Goal: Task Accomplishment & Management: Use online tool/utility

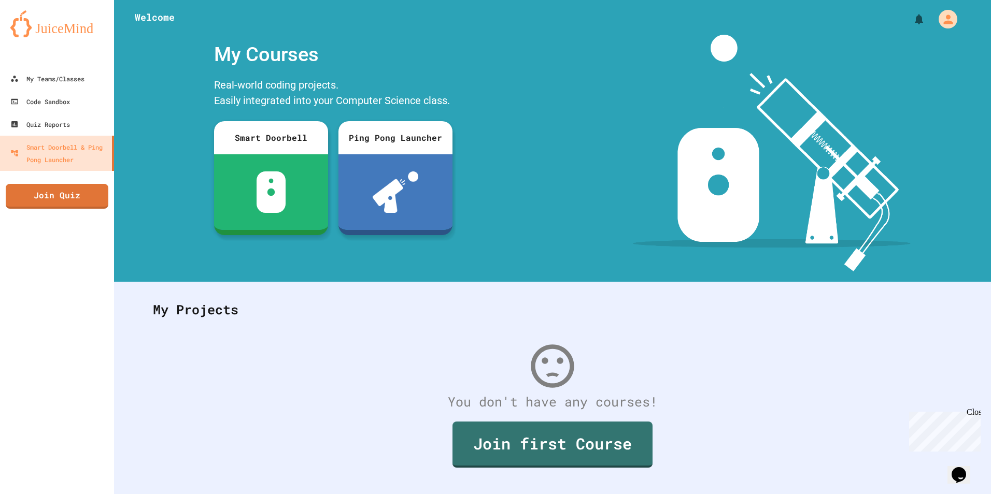
click at [76, 209] on div "My Teams/Classes Code Sandbox Quiz Reports Smart Doorbell & Ping Pong Launcher …" at bounding box center [57, 247] width 114 height 494
click at [76, 202] on link "Join Quiz" at bounding box center [56, 195] width 103 height 25
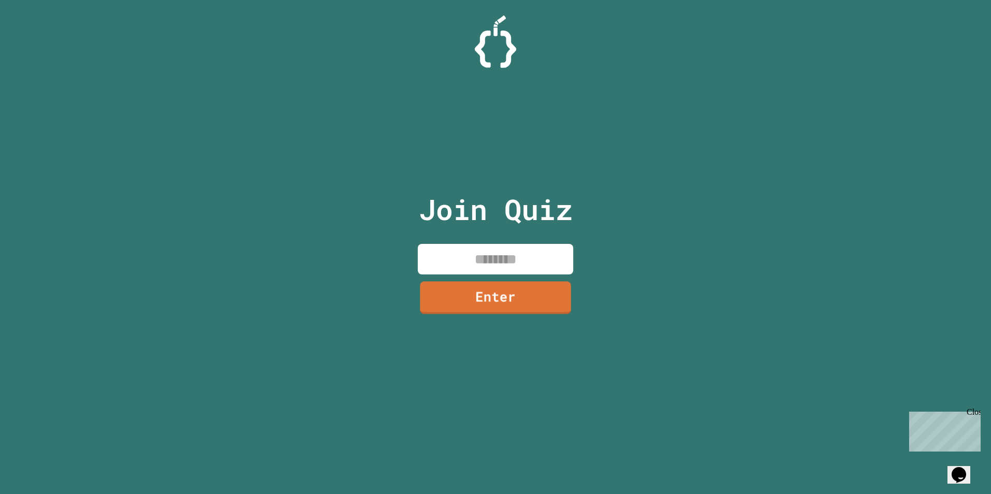
click at [460, 266] on input at bounding box center [495, 259] width 155 height 31
type input "********"
click at [563, 314] on div "Join Quiz ******** Enter" at bounding box center [495, 247] width 175 height 443
click at [561, 308] on link "Enter" at bounding box center [496, 297] width 156 height 33
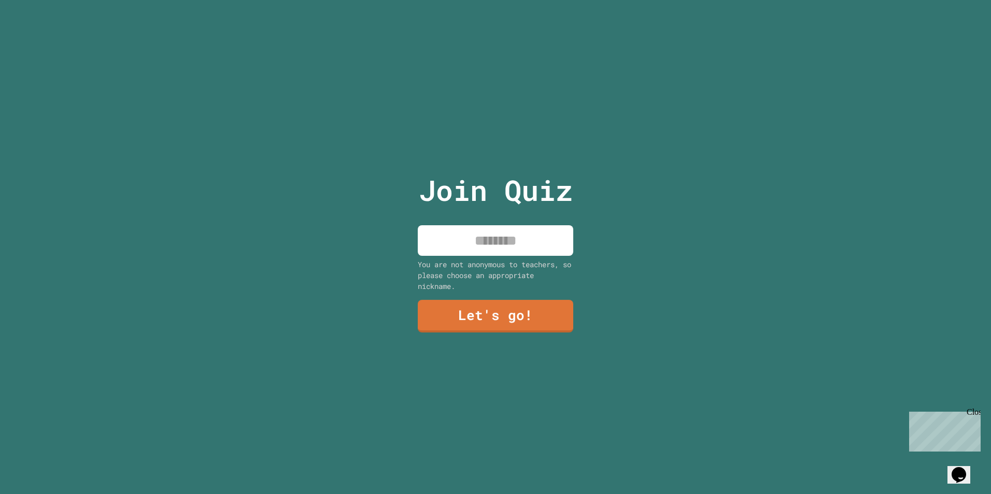
click at [545, 259] on div "You are not anonymous to teachers, so please choose an appropriate nickname." at bounding box center [495, 275] width 155 height 33
click at [542, 249] on input at bounding box center [495, 240] width 155 height 31
type input "********"
click at [454, 326] on link "Let's go!" at bounding box center [495, 315] width 150 height 34
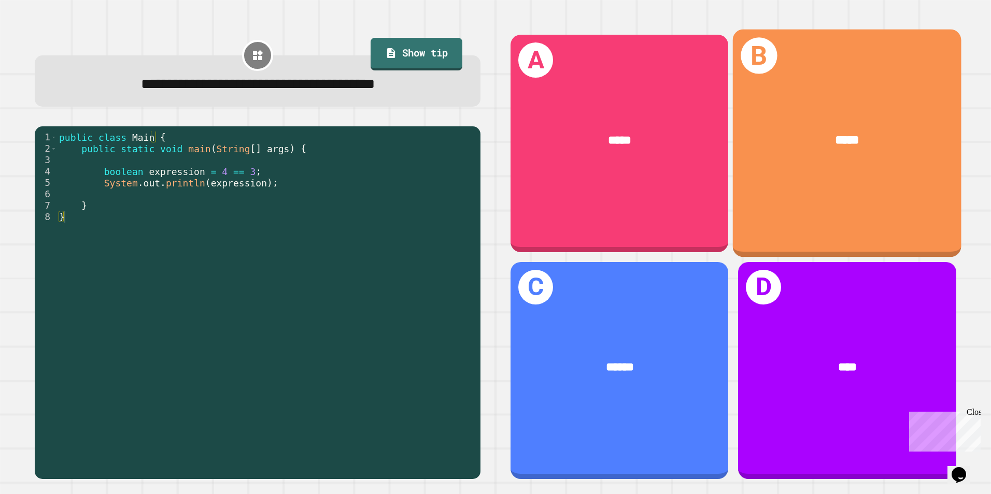
click at [780, 143] on div "*****" at bounding box center [847, 140] width 178 height 19
click at [803, 164] on div "****" at bounding box center [847, 140] width 229 height 69
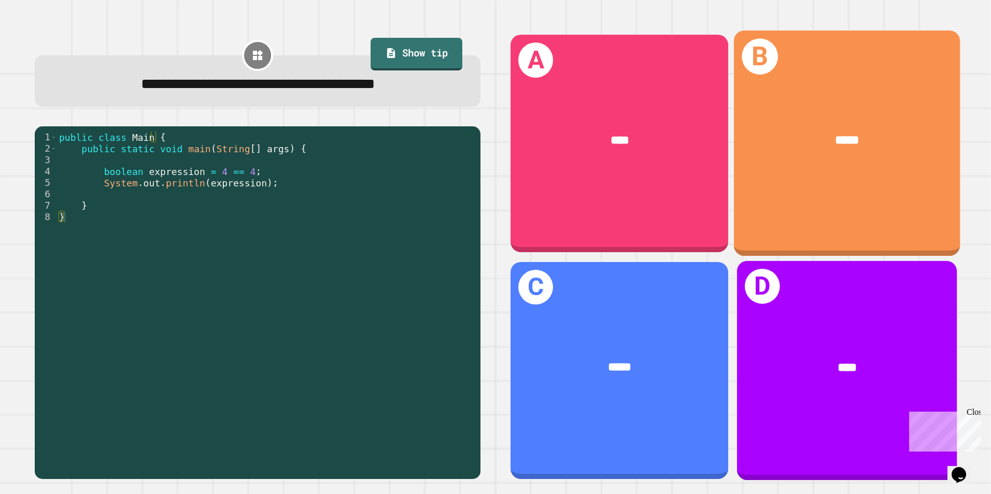
click at [815, 286] on div "D ****" at bounding box center [847, 371] width 220 height 220
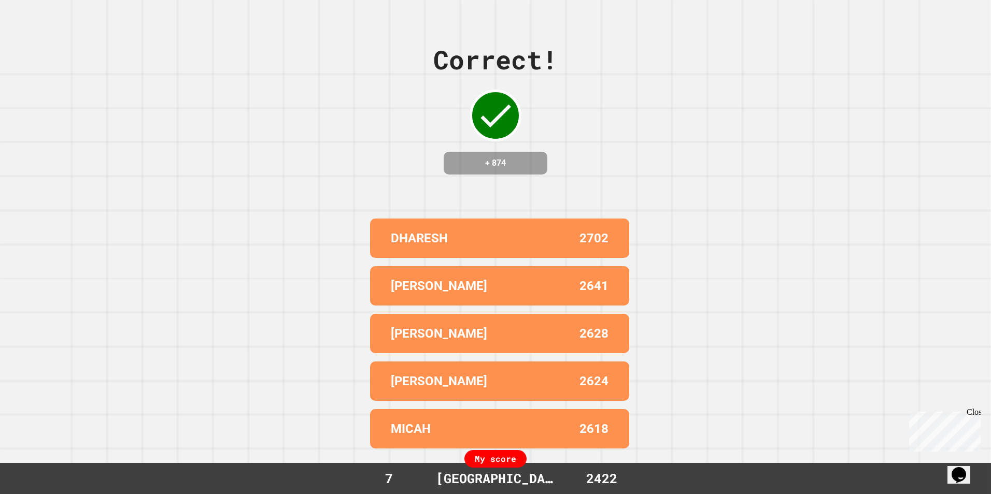
click at [484, 454] on div "My score" at bounding box center [495, 459] width 62 height 18
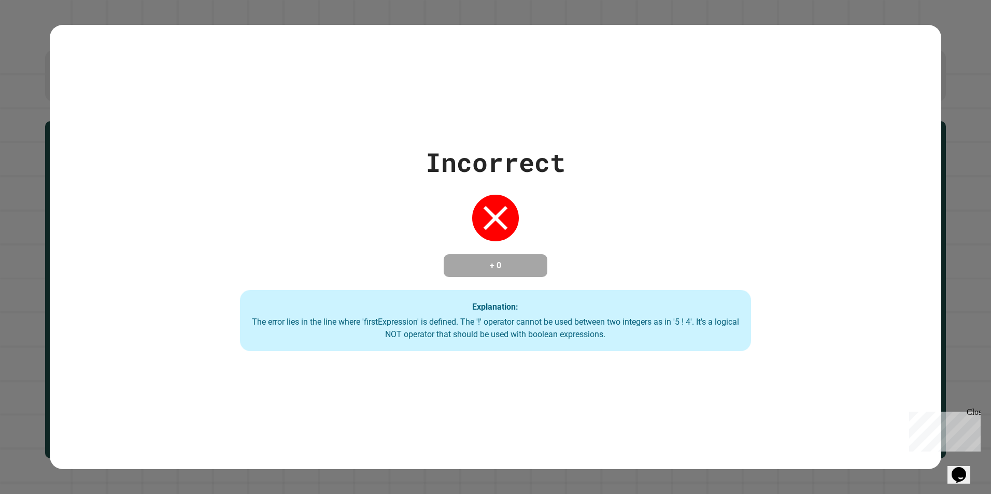
drag, startPoint x: 440, startPoint y: 133, endPoint x: 448, endPoint y: 133, distance: 8.3
click at [441, 133] on div "Incorrect + 0 Explanation: The error lies in the line where 'firstExpression' i…" at bounding box center [496, 247] width 892 height 445
click at [448, 133] on div "Incorrect + 0 Explanation: The error lies in the line where 'firstExpression' i…" at bounding box center [496, 247] width 892 height 445
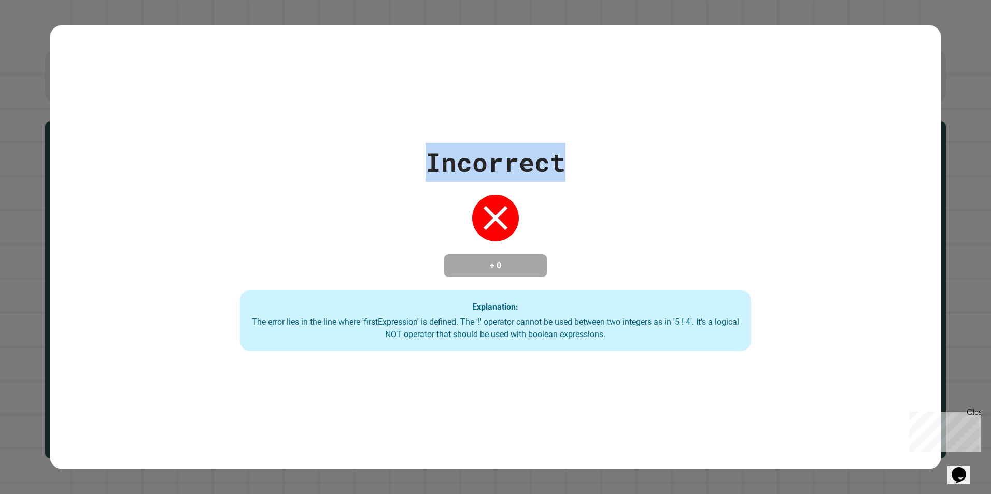
click at [448, 133] on div "Incorrect + 0 Explanation: The error lies in the line where 'firstExpression' i…" at bounding box center [496, 247] width 892 height 445
drag, startPoint x: 448, startPoint y: 133, endPoint x: 479, endPoint y: 208, distance: 80.7
click at [479, 208] on div "Incorrect + 0 Explanation: The error lies in the line where 'firstExpression' i…" at bounding box center [496, 247] width 892 height 445
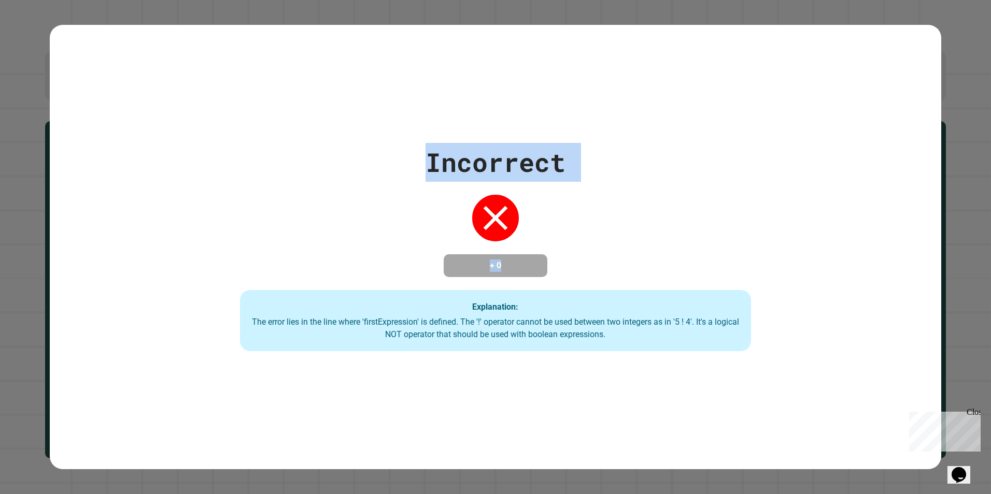
click at [479, 208] on icon at bounding box center [495, 217] width 41 height 41
click at [275, 152] on div "Incorrect + 0 Explanation: The error lies in the line where 'firstExpression' i…" at bounding box center [495, 247] width 730 height 208
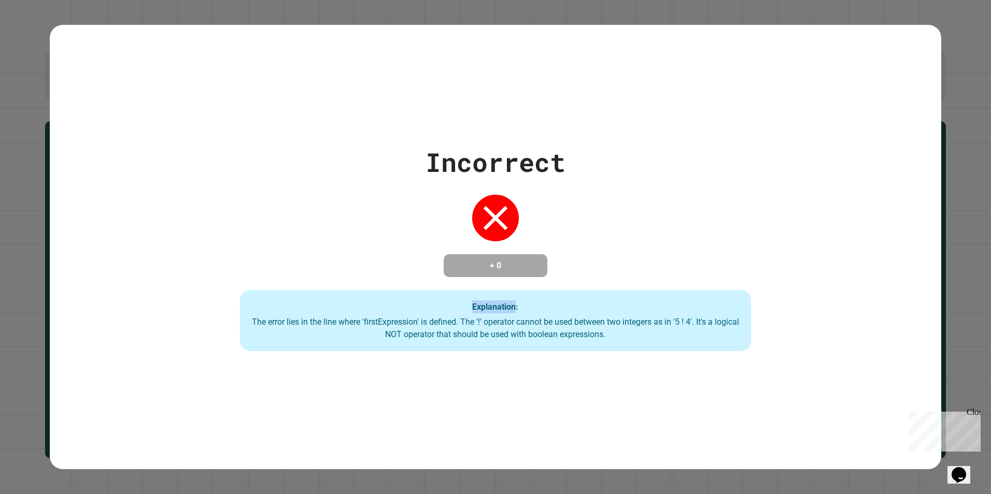
click at [275, 152] on div "Incorrect + 0 Explanation: The error lies in the line where 'firstExpression' i…" at bounding box center [495, 247] width 730 height 208
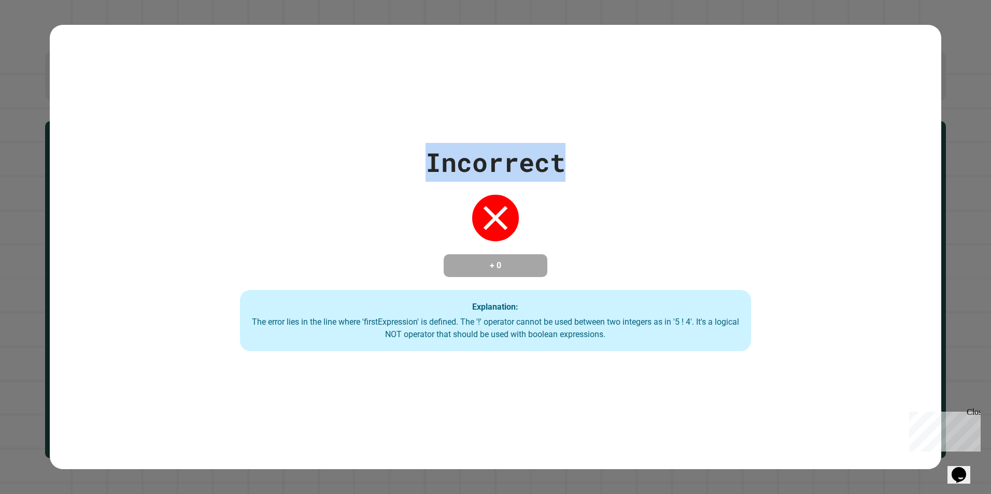
drag, startPoint x: 275, startPoint y: 152, endPoint x: 589, endPoint y: 163, distance: 313.8
click at [589, 163] on div "Incorrect + 0 Explanation: The error lies in the line where 'firstExpression' i…" at bounding box center [496, 247] width 892 height 445
drag, startPoint x: 589, startPoint y: 163, endPoint x: 585, endPoint y: 199, distance: 36.0
click at [588, 195] on div "Incorrect + 0 Explanation: The error lies in the line where 'firstExpression' i…" at bounding box center [495, 247] width 730 height 208
drag, startPoint x: 423, startPoint y: 155, endPoint x: 507, endPoint y: 199, distance: 94.3
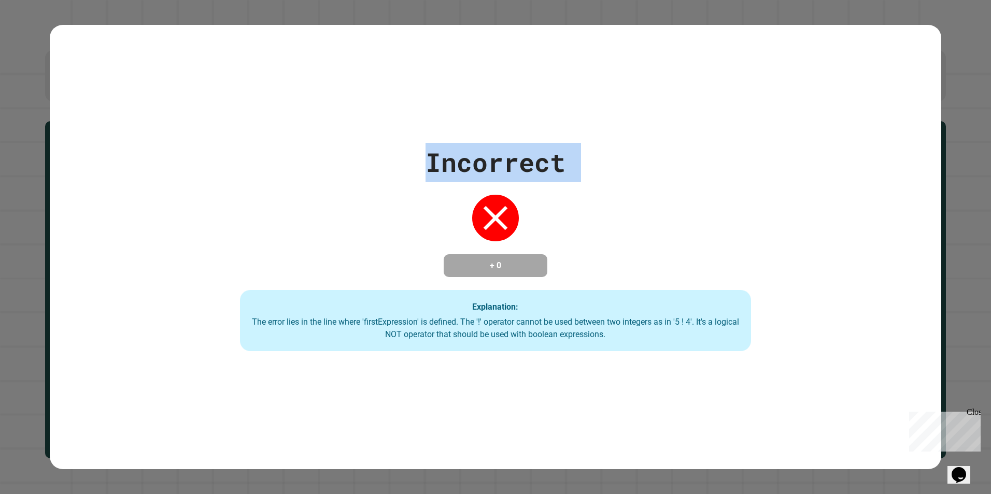
click at [507, 199] on div "Incorrect + 0 Explanation: The error lies in the line where 'firstExpression' i…" at bounding box center [495, 247] width 730 height 208
drag, startPoint x: 507, startPoint y: 199, endPoint x: 502, endPoint y: 213, distance: 14.8
click at [502, 213] on icon at bounding box center [495, 217] width 41 height 41
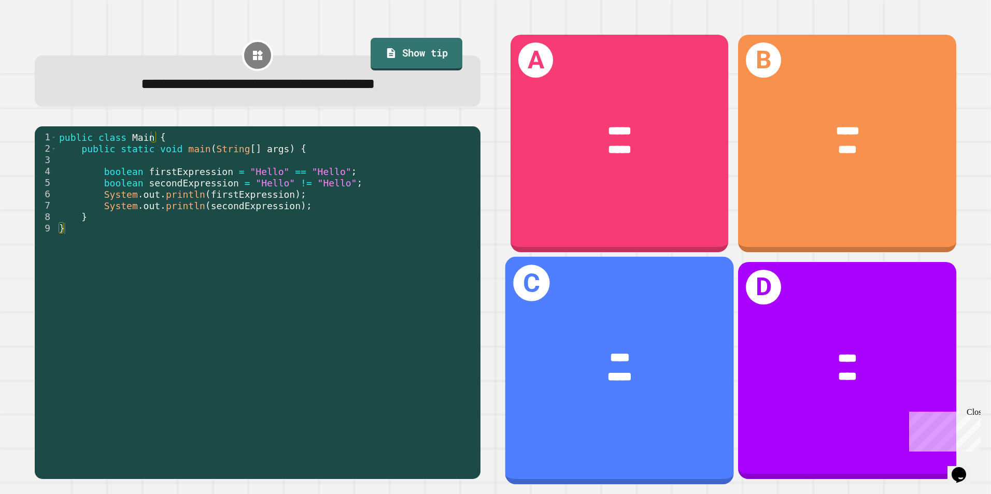
click at [650, 368] on div "*****" at bounding box center [620, 377] width 178 height 19
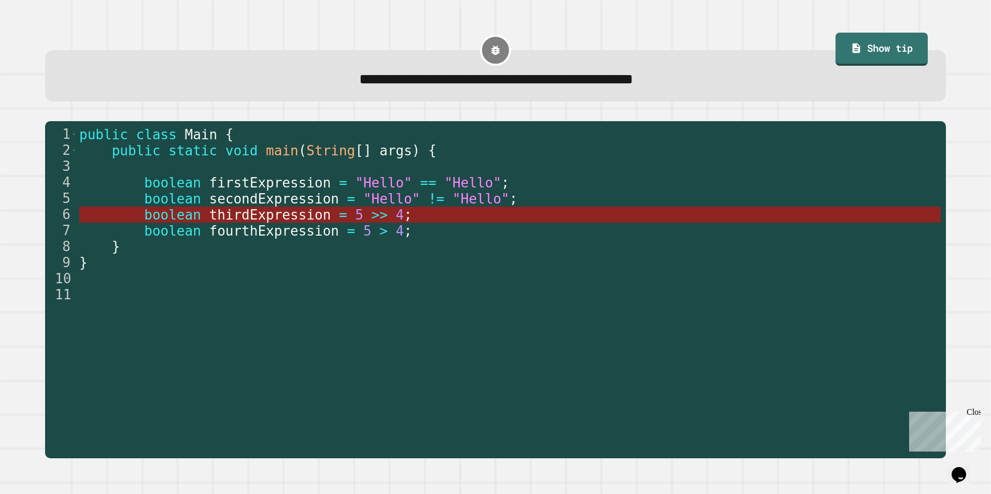
click at [308, 219] on span "thirdExpression" at bounding box center [270, 215] width 122 height 16
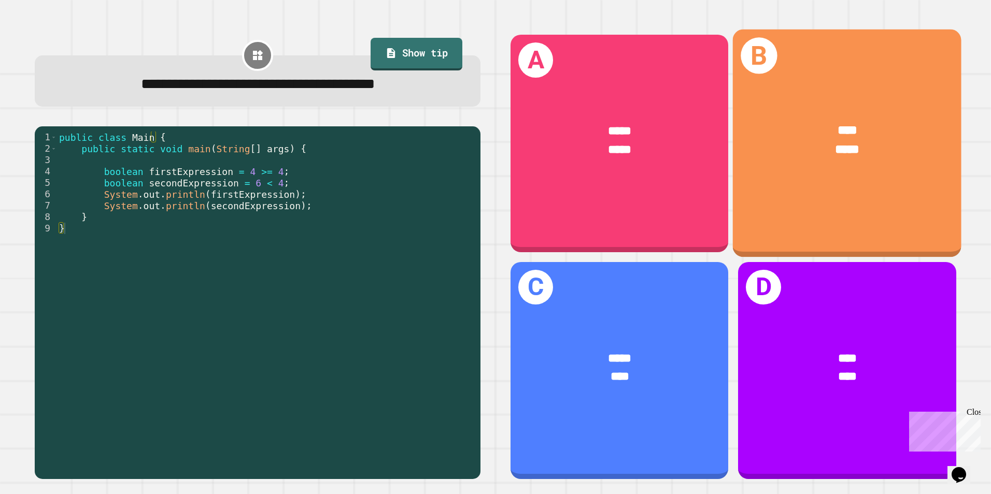
click at [791, 201] on div "B **** *****" at bounding box center [847, 144] width 229 height 228
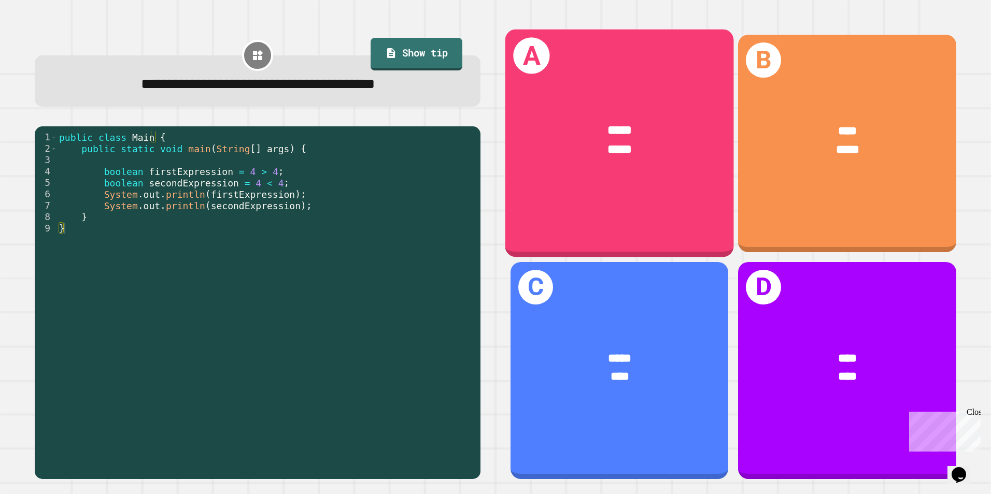
click at [555, 187] on div "A ***** *****" at bounding box center [619, 144] width 229 height 228
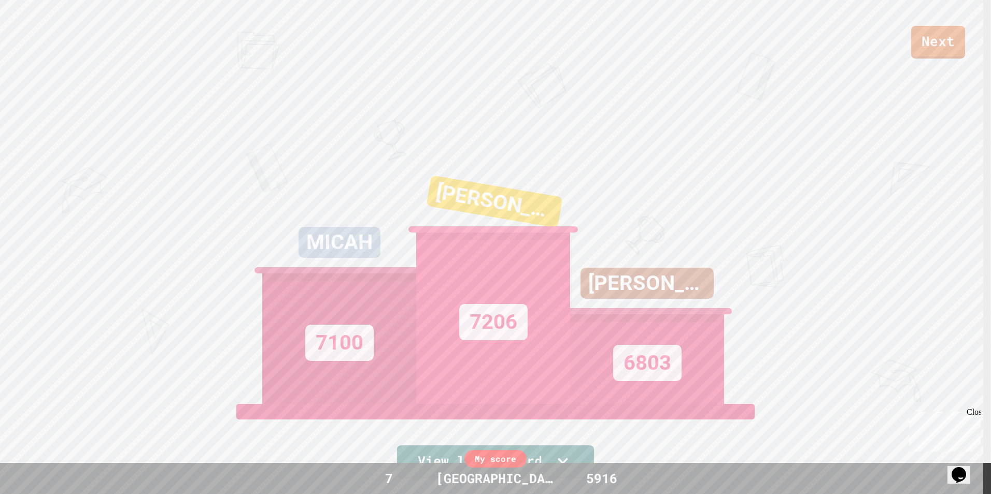
click at [601, 356] on div "6803" at bounding box center [647, 360] width 154 height 90
drag, startPoint x: 601, startPoint y: 356, endPoint x: 748, endPoint y: 286, distance: 163.7
click at [748, 286] on div "Next MICAH 7100 [PERSON_NAME] 7206 [PERSON_NAME] 6803 View leaderboard" at bounding box center [495, 247] width 991 height 494
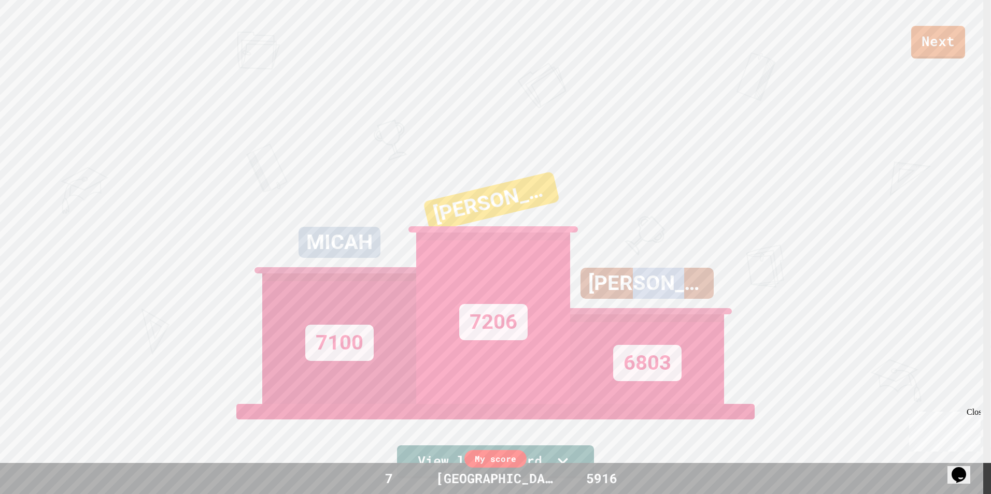
click at [647, 277] on div "[PERSON_NAME]" at bounding box center [646, 283] width 133 height 31
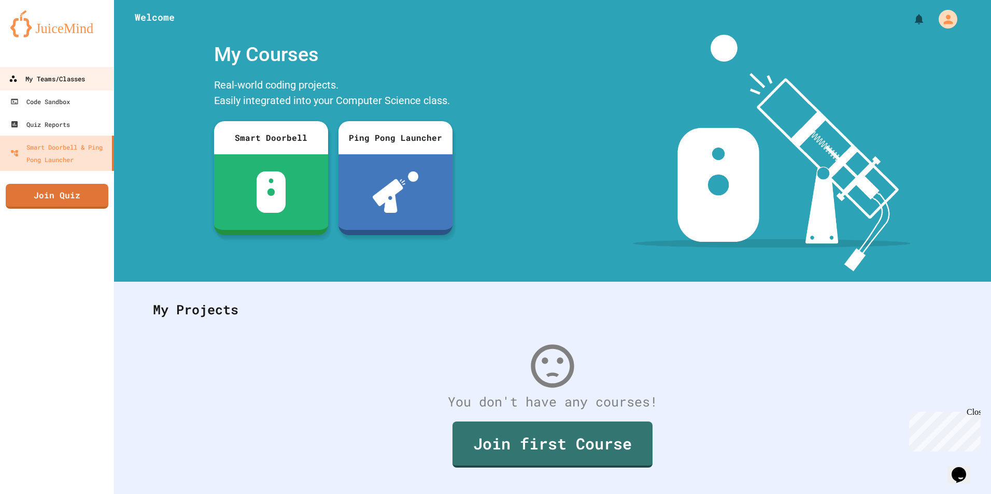
click at [36, 74] on div "My Teams/Classes" at bounding box center [47, 79] width 76 height 13
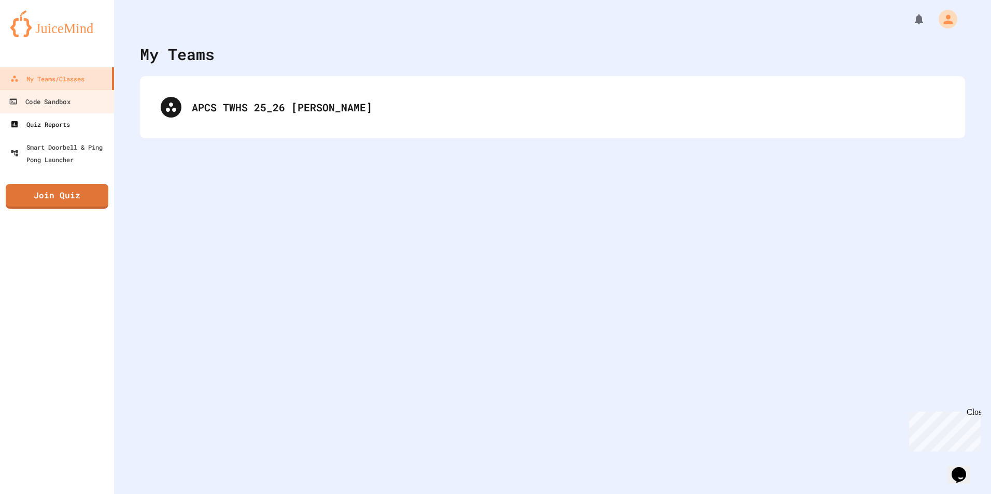
click at [56, 116] on link "Quiz Reports" at bounding box center [57, 124] width 114 height 23
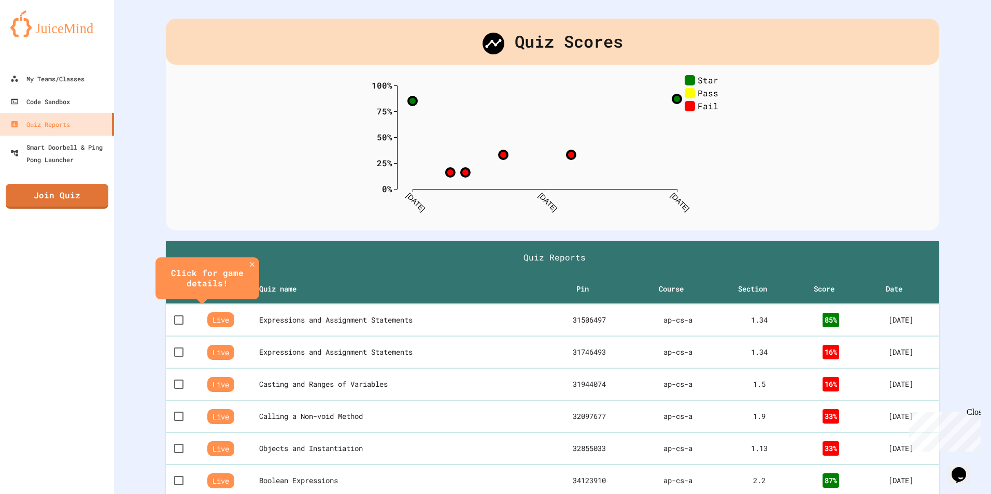
scroll to position [52, 0]
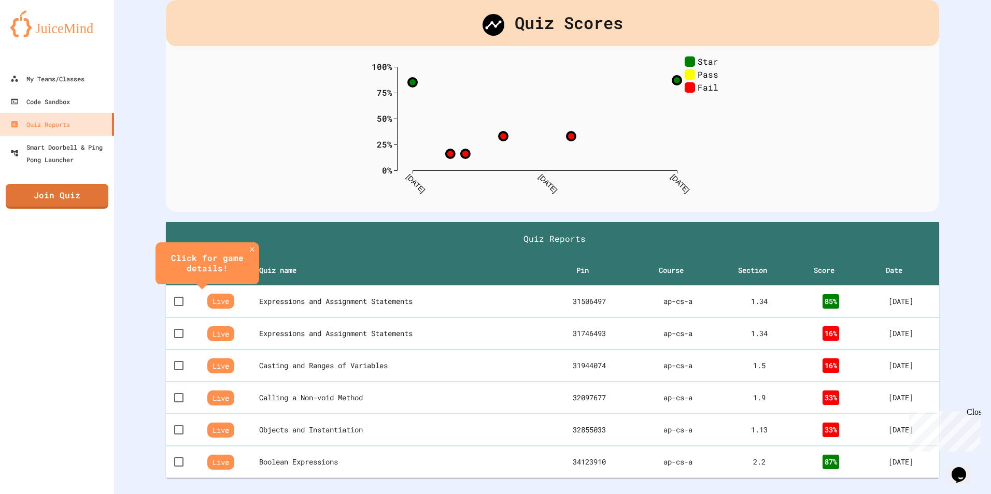
click at [163, 112] on div "Quiz Scores 0% 25% 50% 75% 100% 8/22/25 9/8/25 9/26/25 Star Pass Fail 0 % Cours…" at bounding box center [552, 243] width 877 height 590
click at [254, 243] on icon "close" at bounding box center [252, 246] width 8 height 8
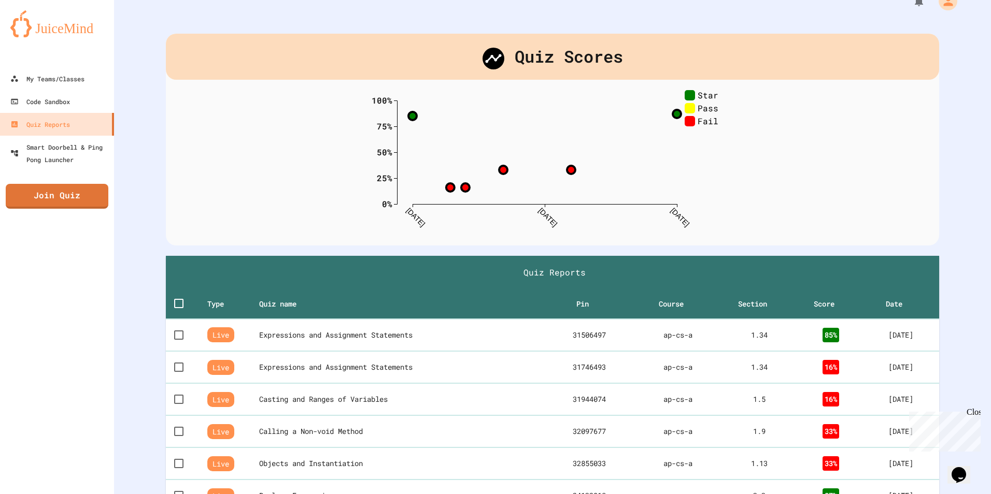
scroll to position [0, 0]
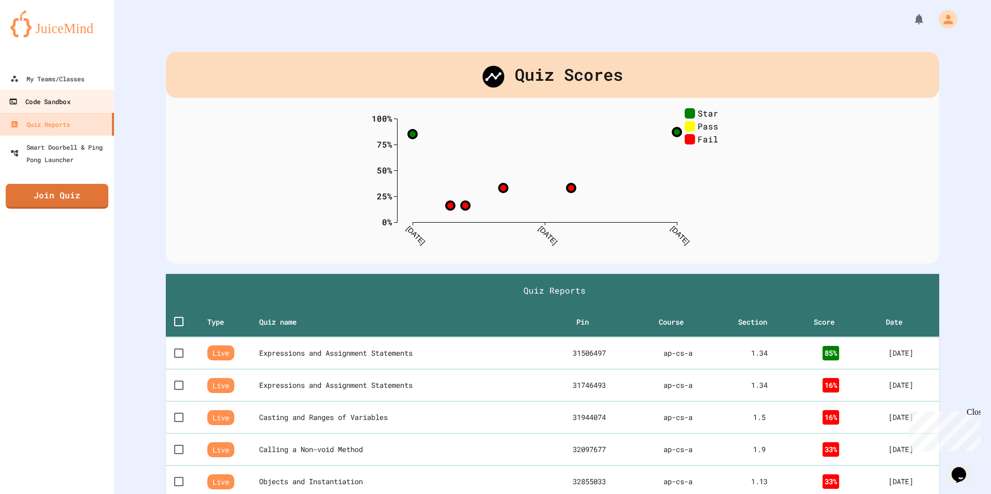
click at [88, 106] on link "Code Sandbox" at bounding box center [57, 101] width 118 height 23
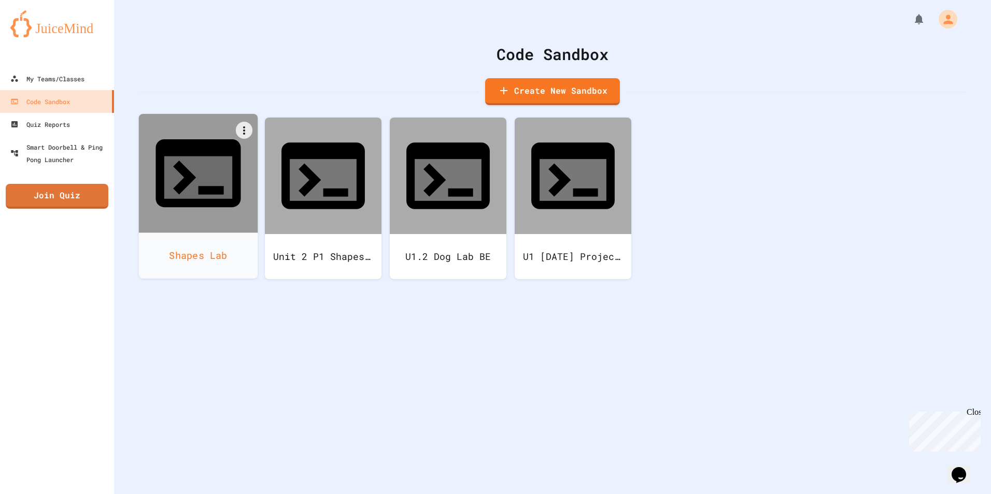
click at [182, 139] on icon at bounding box center [197, 173] width 85 height 68
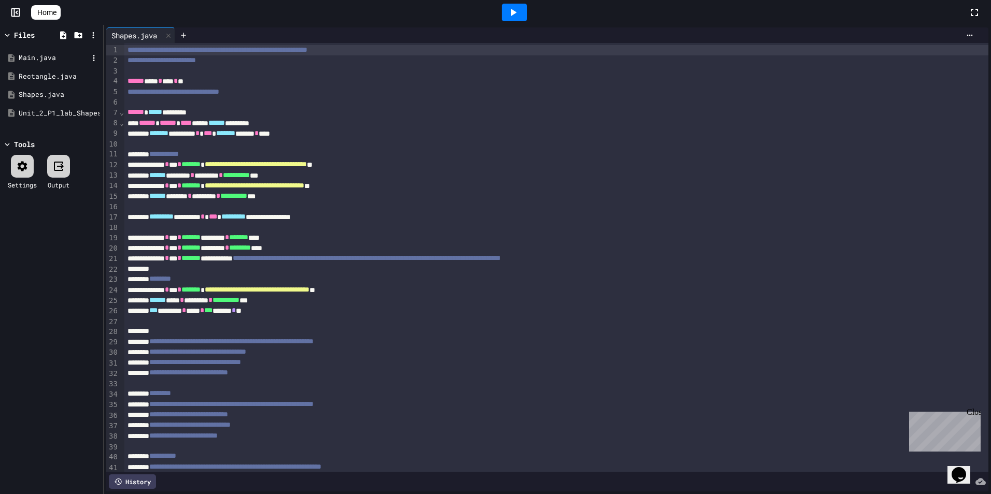
click at [38, 56] on div "Main.java" at bounding box center [53, 58] width 69 height 10
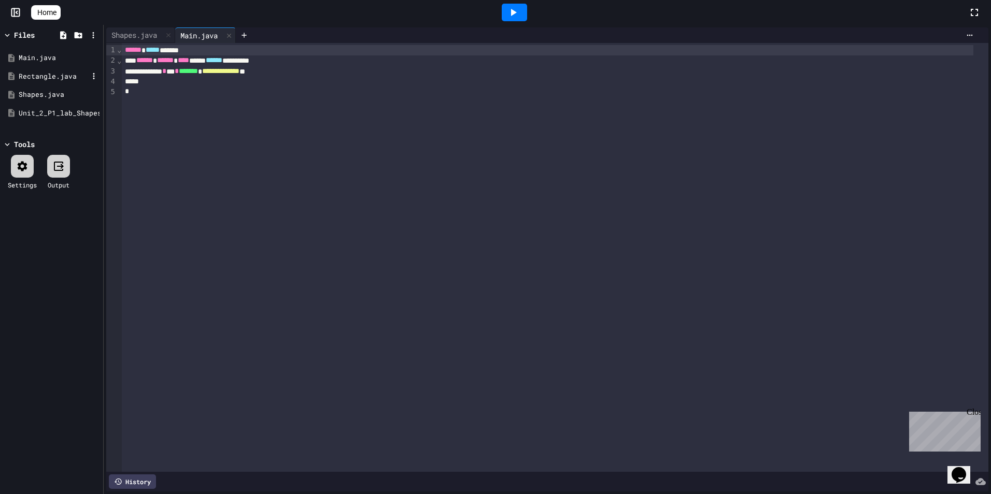
click at [37, 72] on div "Rectangle.java" at bounding box center [53, 77] width 69 height 10
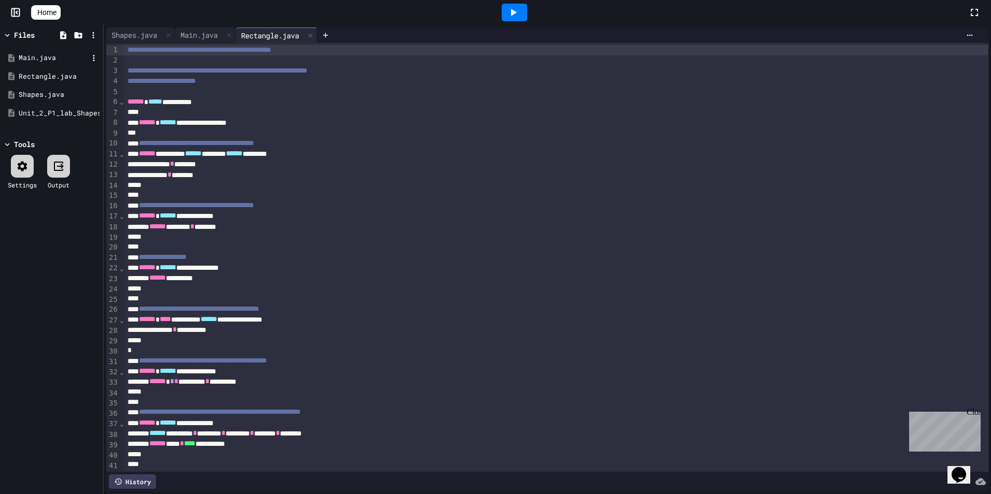
click at [32, 58] on div "Main.java" at bounding box center [53, 58] width 69 height 10
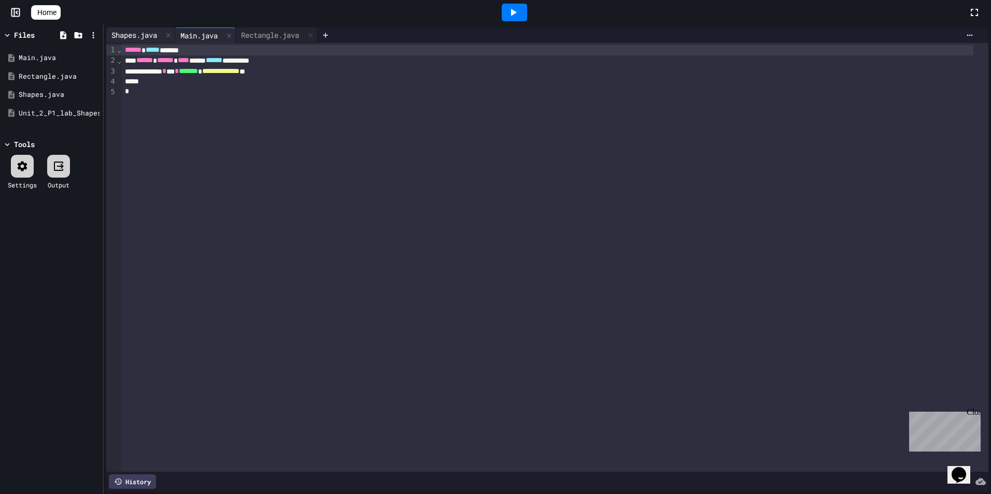
click at [129, 28] on div "Shapes.java" at bounding box center [140, 35] width 69 height 16
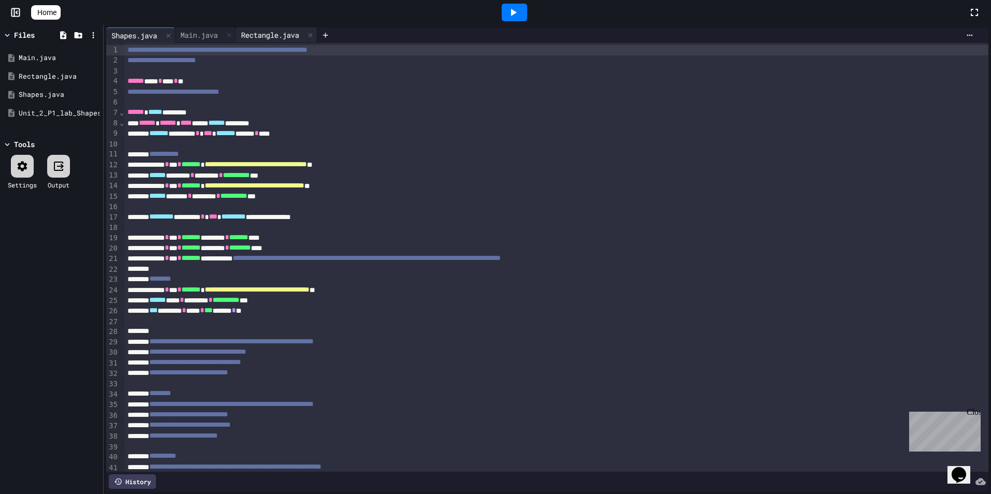
click at [265, 37] on div "Rectangle.java" at bounding box center [270, 35] width 68 height 11
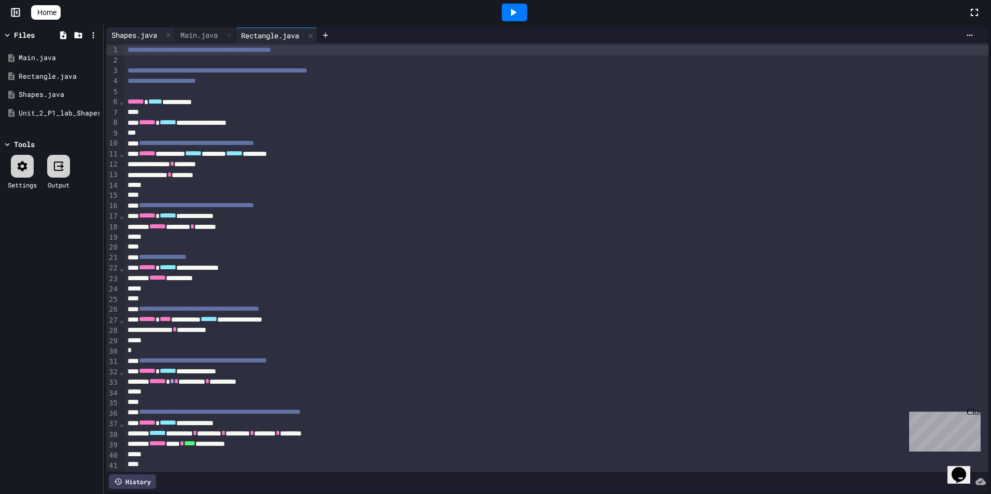
click at [143, 35] on div "Shapes.java" at bounding box center [134, 35] width 56 height 11
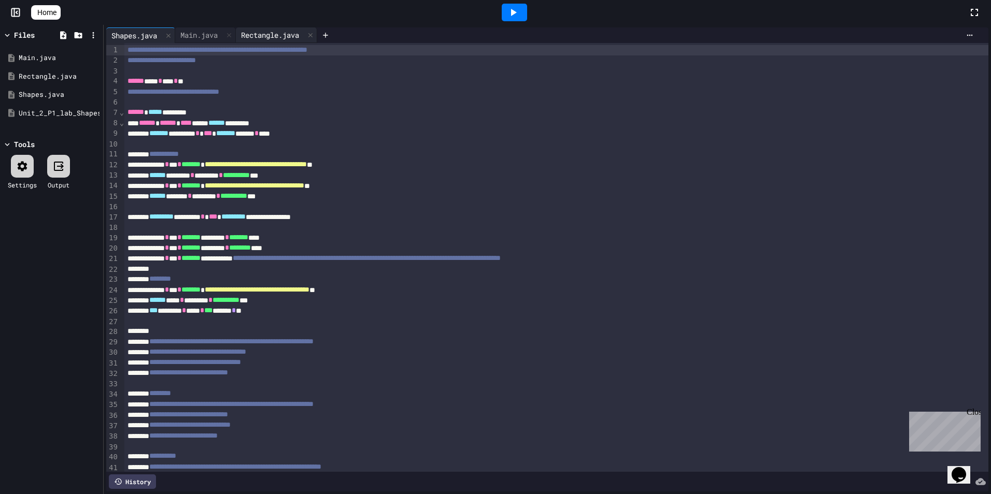
click at [257, 40] on div "Rectangle.java" at bounding box center [276, 35] width 81 height 16
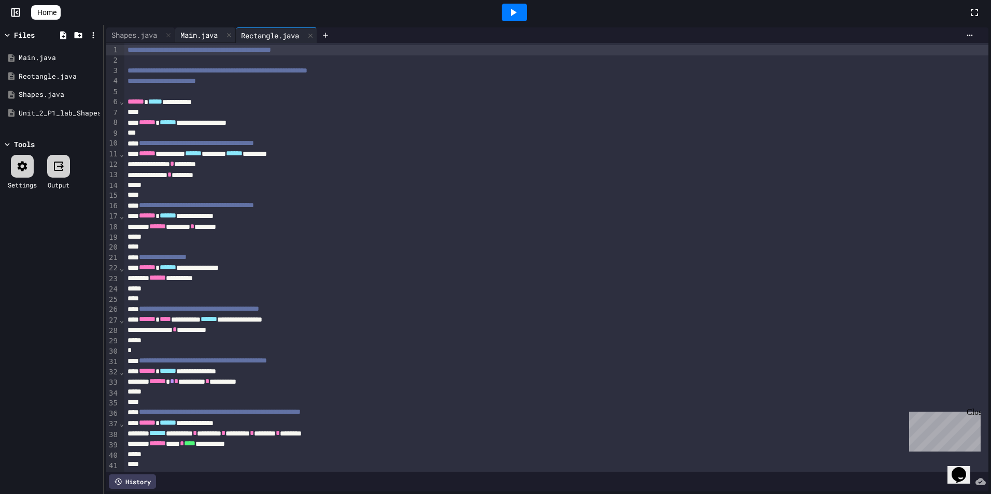
click at [195, 27] on div "Main.java" at bounding box center [205, 35] width 61 height 16
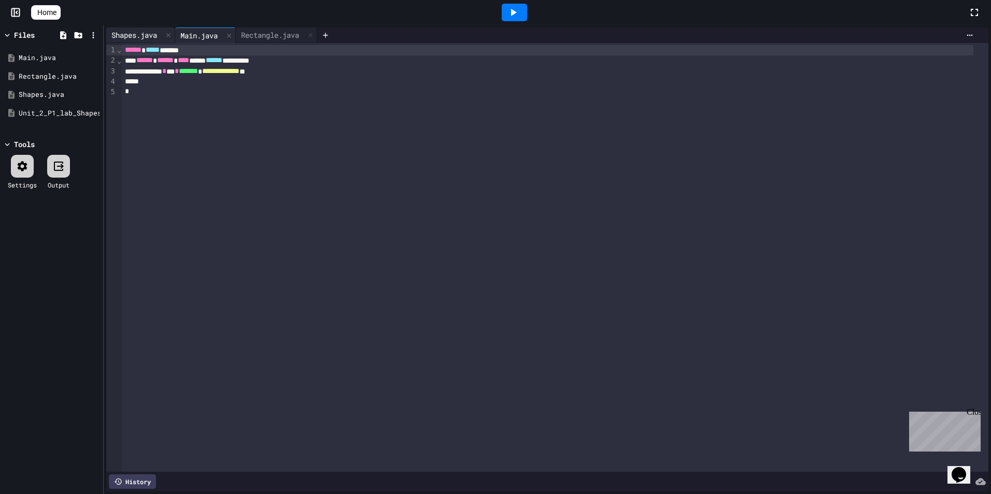
click at [142, 30] on div "Shapes.java" at bounding box center [134, 35] width 56 height 11
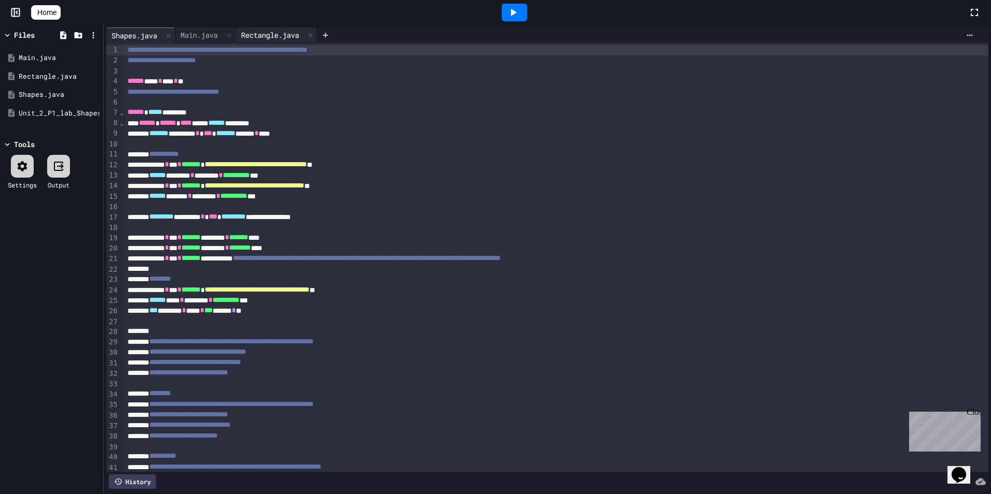
click at [282, 33] on div "Rectangle.java" at bounding box center [270, 35] width 68 height 11
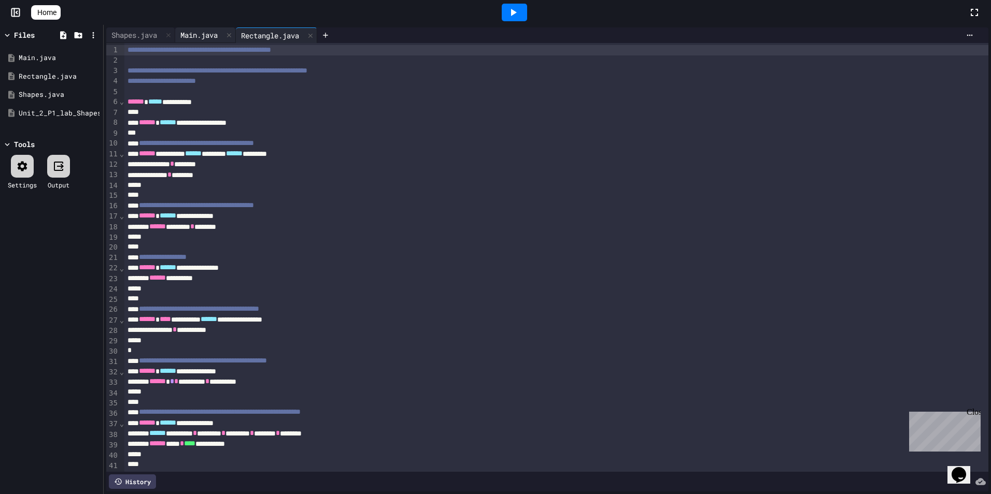
click at [214, 29] on div "Main.java" at bounding box center [205, 35] width 61 height 16
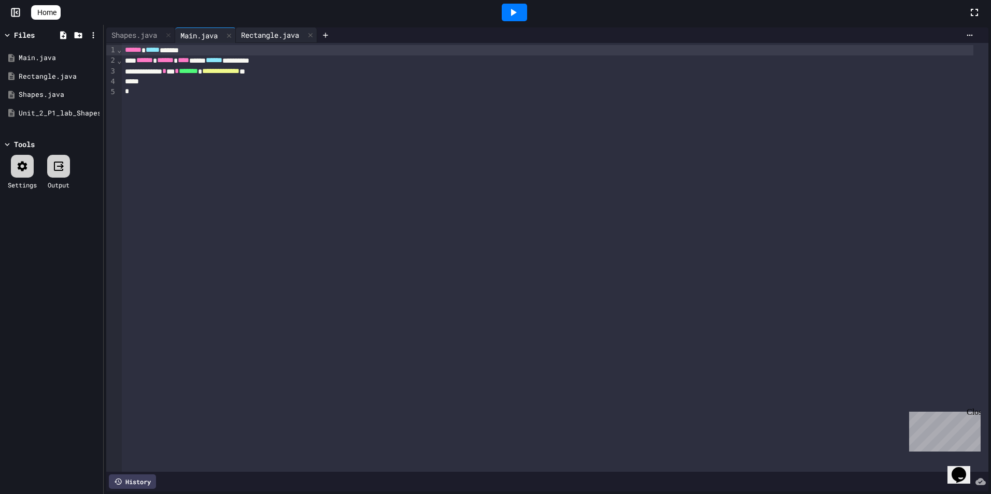
click at [265, 33] on div "Rectangle.java" at bounding box center [270, 35] width 68 height 11
